Goal: Check status: Check status

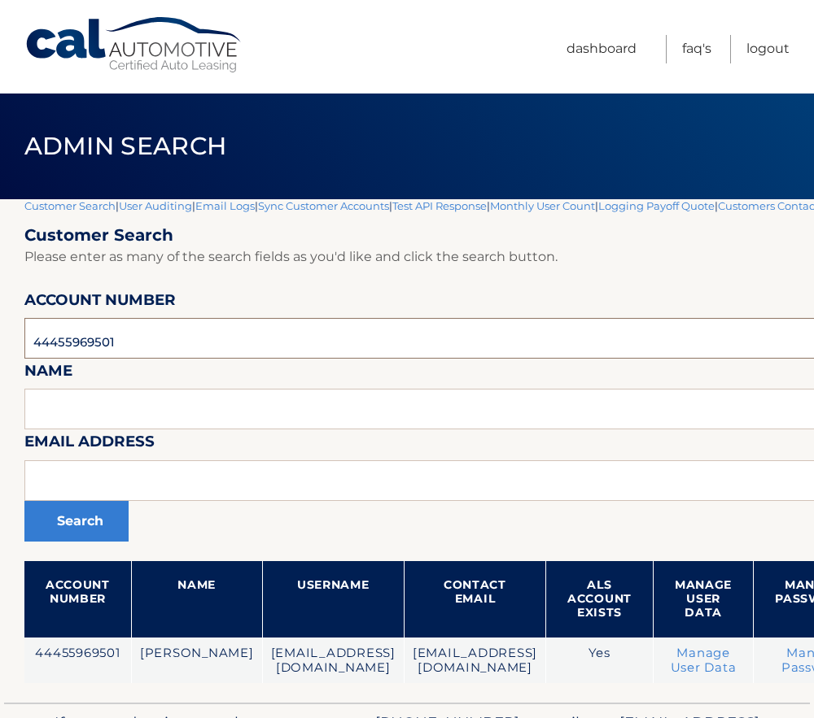
click at [80, 336] on input "44455969501" at bounding box center [536, 338] width 1024 height 41
paste input "663844"
type input "44455663844"
click at [24, 501] on button "Search" at bounding box center [76, 521] width 104 height 41
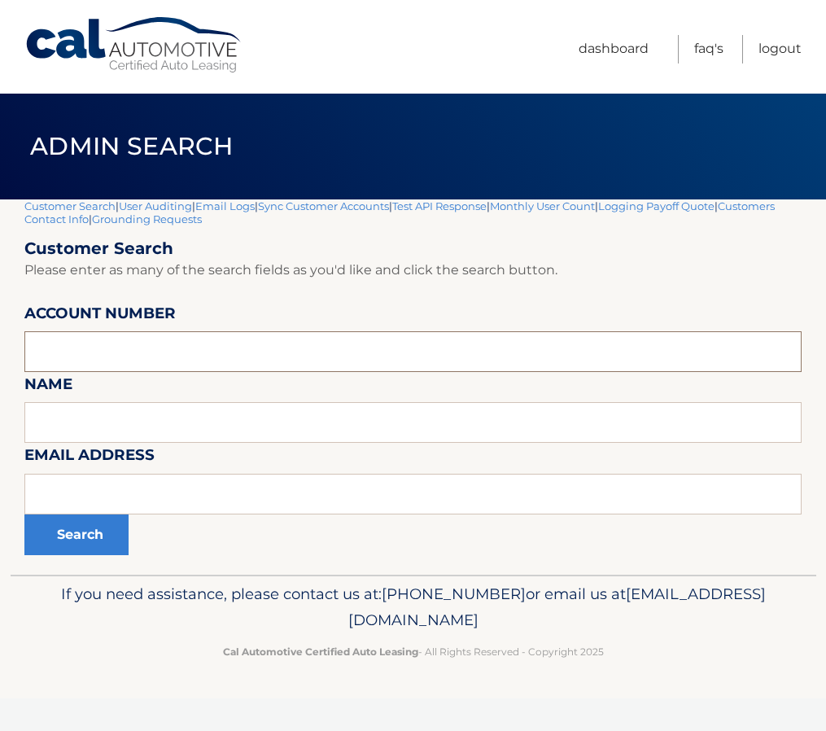
click at [133, 351] on input "text" at bounding box center [412, 351] width 777 height 41
paste input "44455663844"
type input "44455663844"
click at [125, 535] on button "Search" at bounding box center [76, 534] width 104 height 41
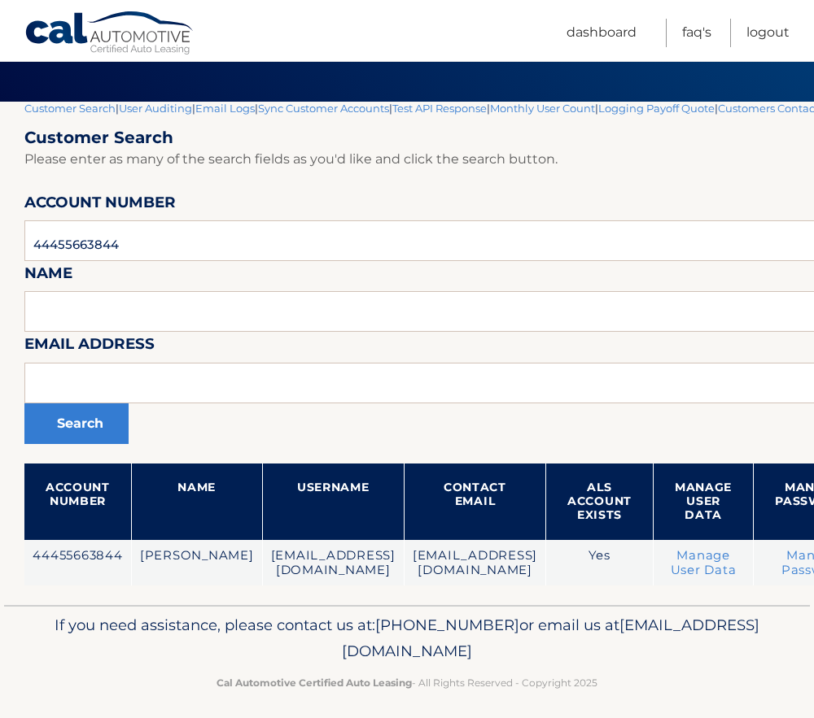
scroll to position [108, 0]
